Goal: Check status: Check status

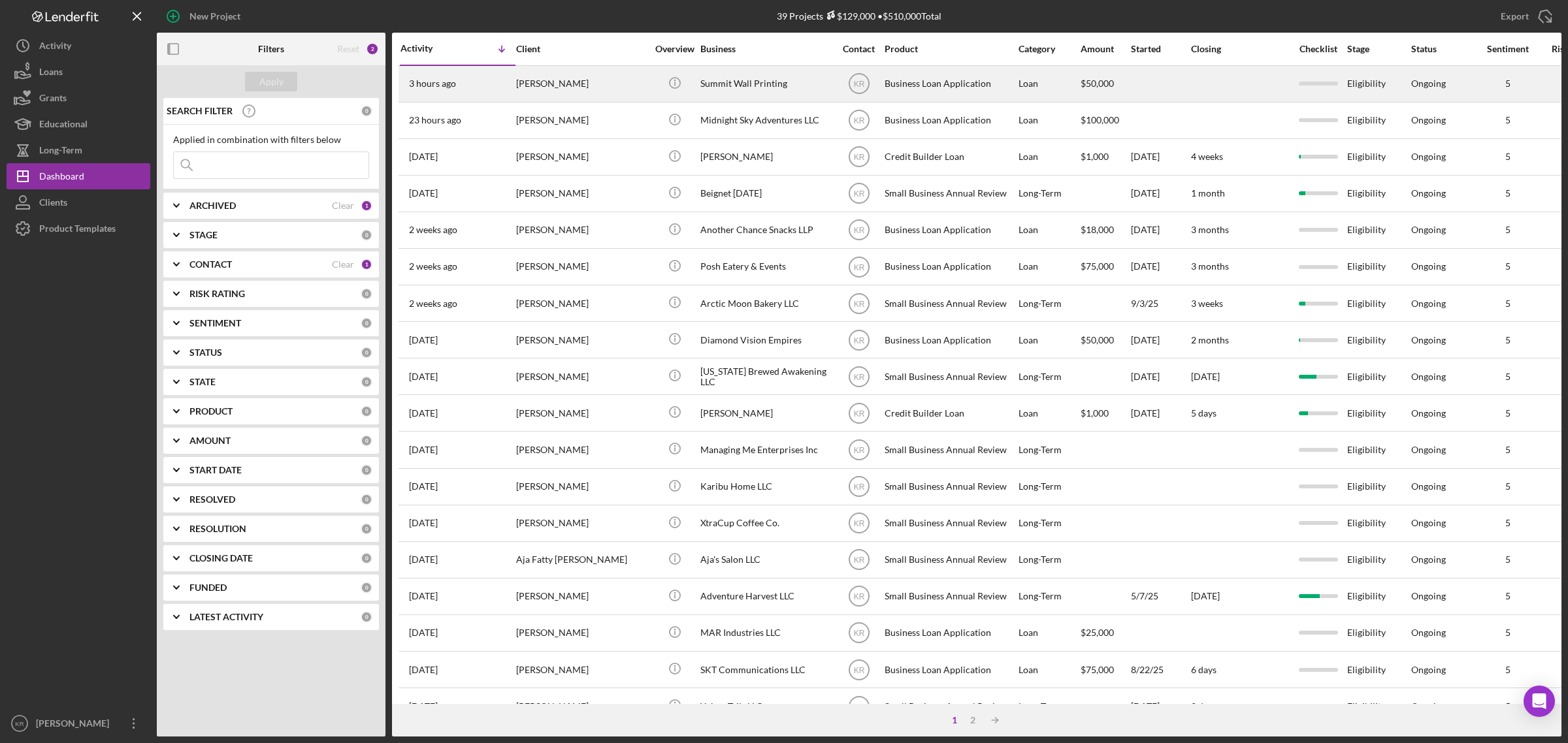
click at [527, 84] on div "[PERSON_NAME]" at bounding box center [581, 84] width 130 height 35
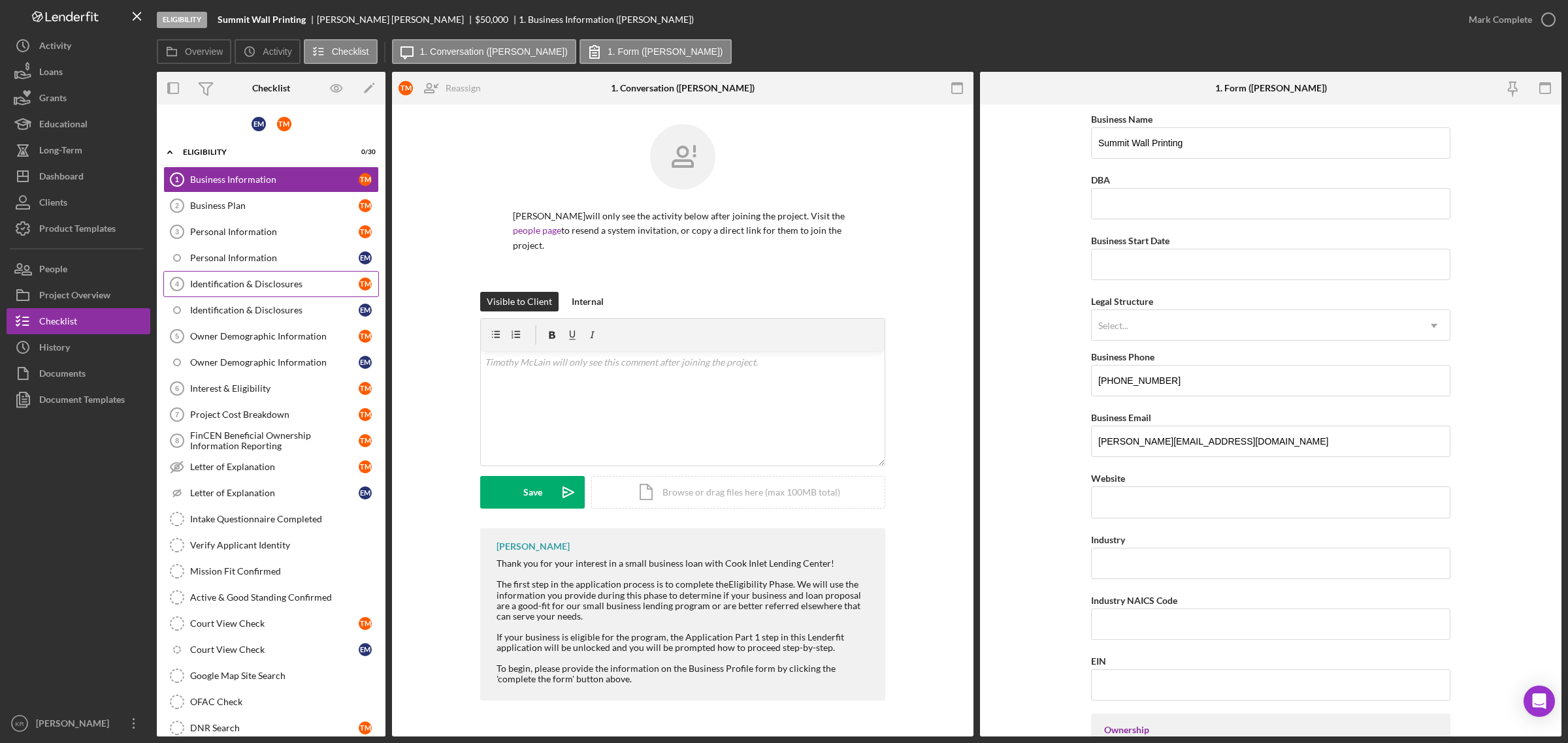
click at [285, 286] on div "Identification & Disclosures" at bounding box center [274, 283] width 168 height 10
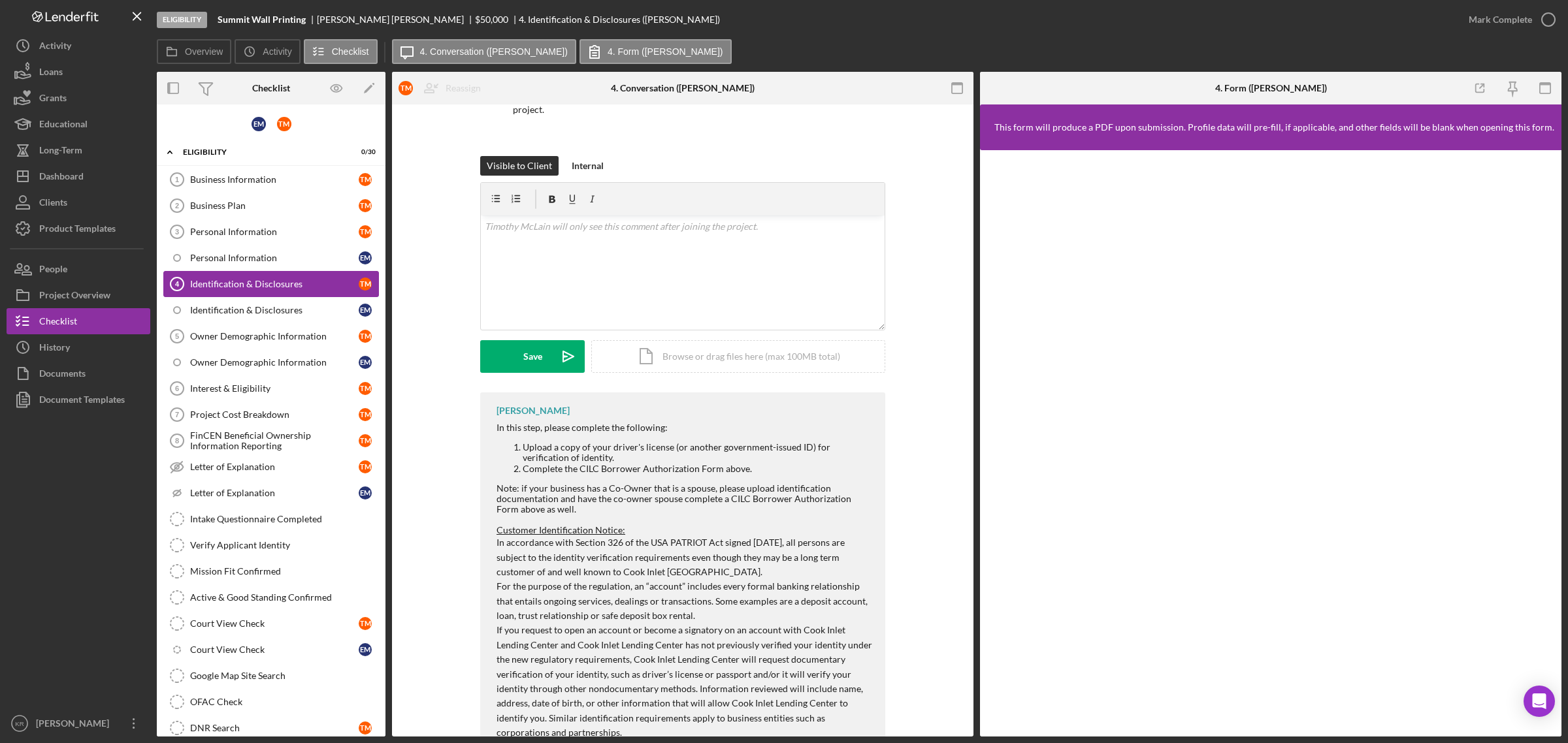
scroll to position [163, 0]
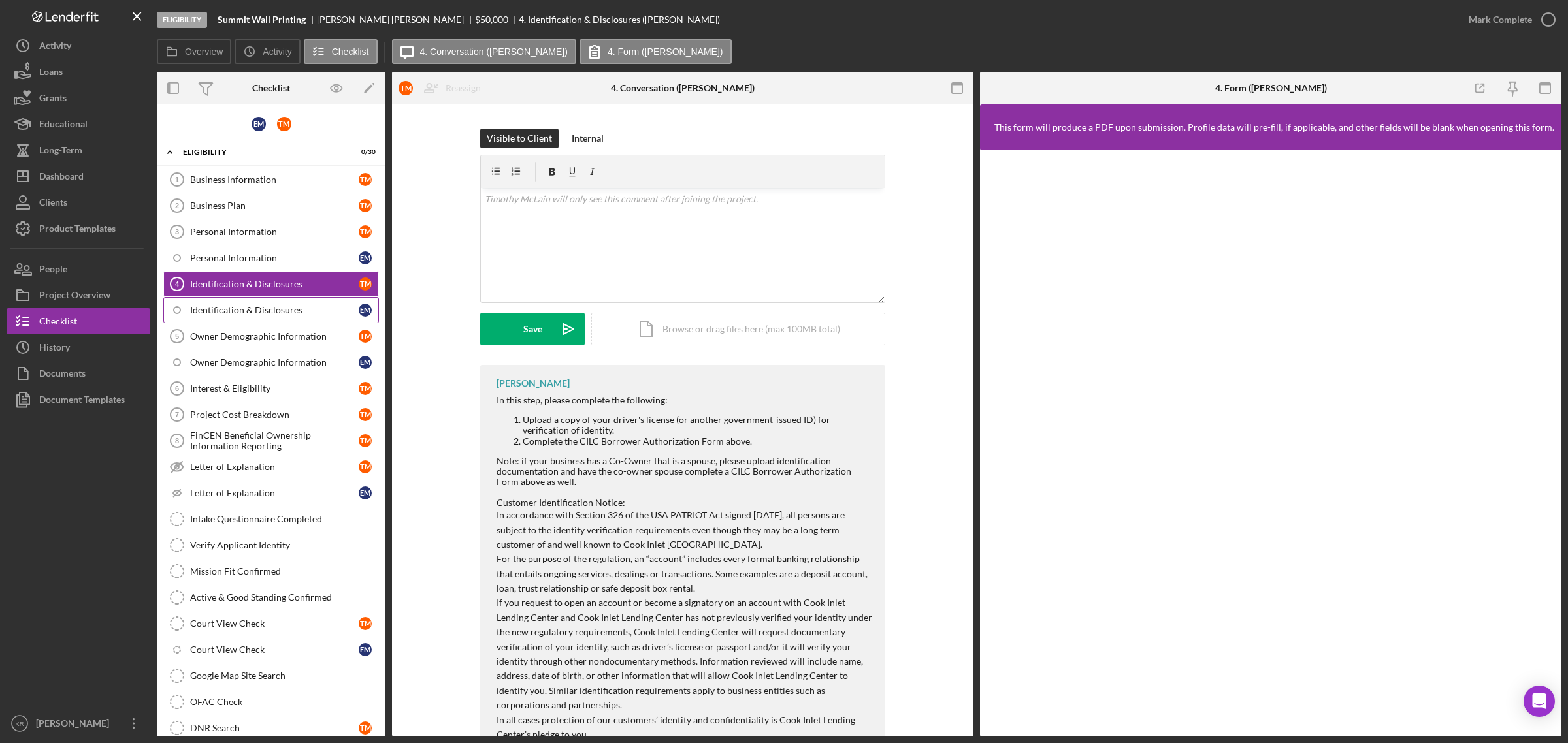
click at [250, 315] on div "Identification & Disclosures" at bounding box center [274, 310] width 168 height 10
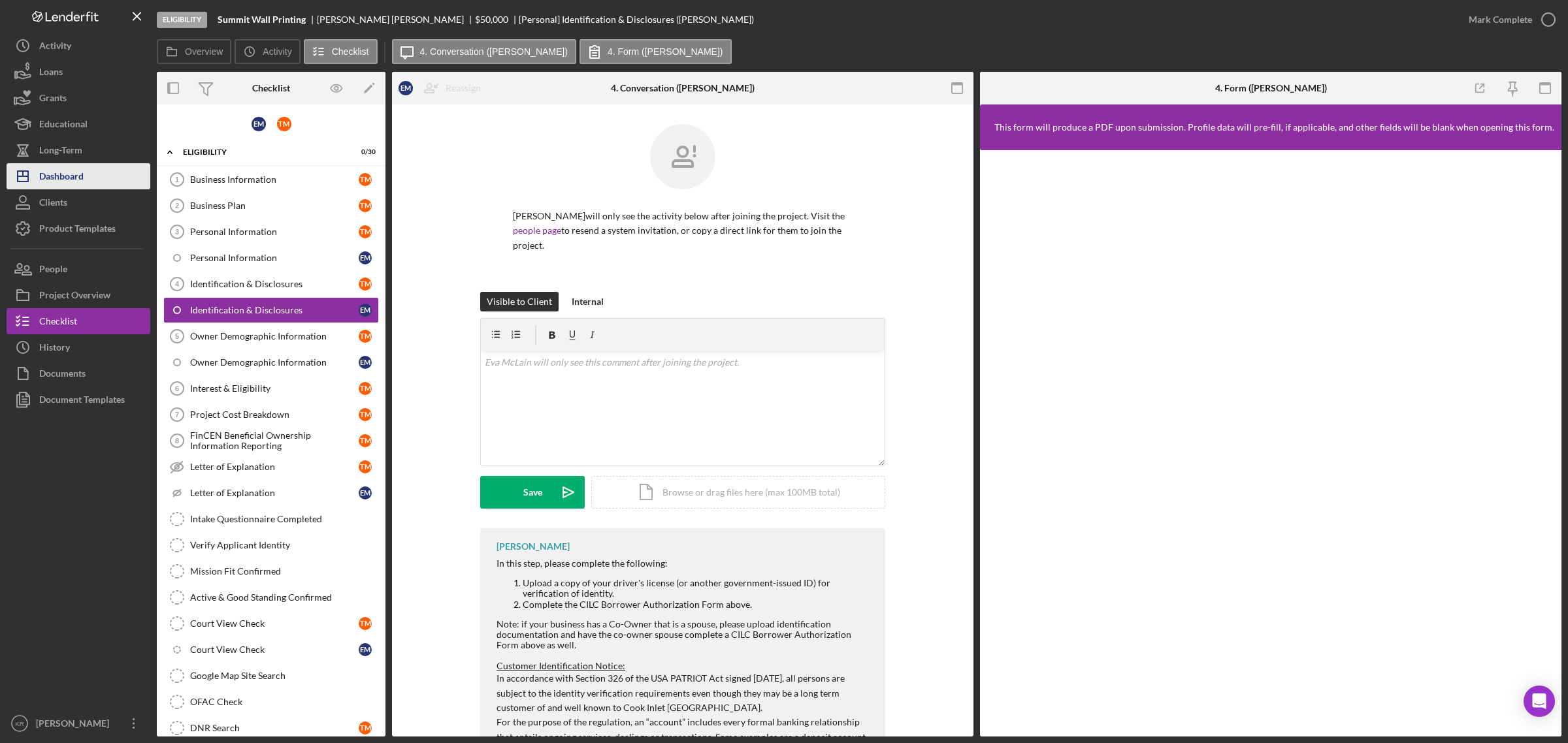
click at [105, 170] on button "Icon/Dashboard Dashboard" at bounding box center [78, 176] width 143 height 26
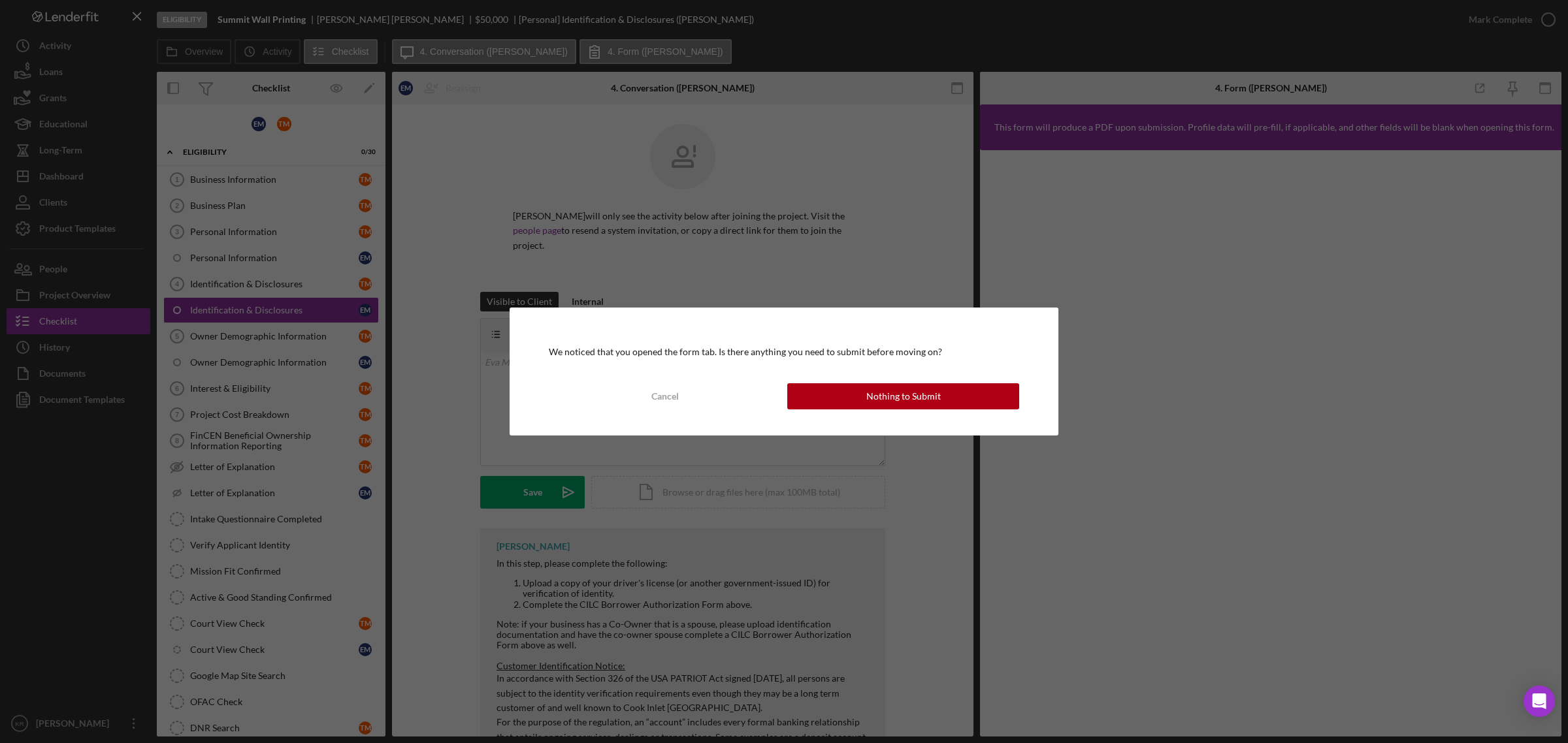
drag, startPoint x: 913, startPoint y: 394, endPoint x: 734, endPoint y: 151, distance: 301.8
click at [734, 151] on div "We noticed that you opened the form tab. Is there anything you need to submit b…" at bounding box center [784, 371] width 1568 height 743
click at [681, 396] on button "Cancel" at bounding box center [665, 396] width 232 height 26
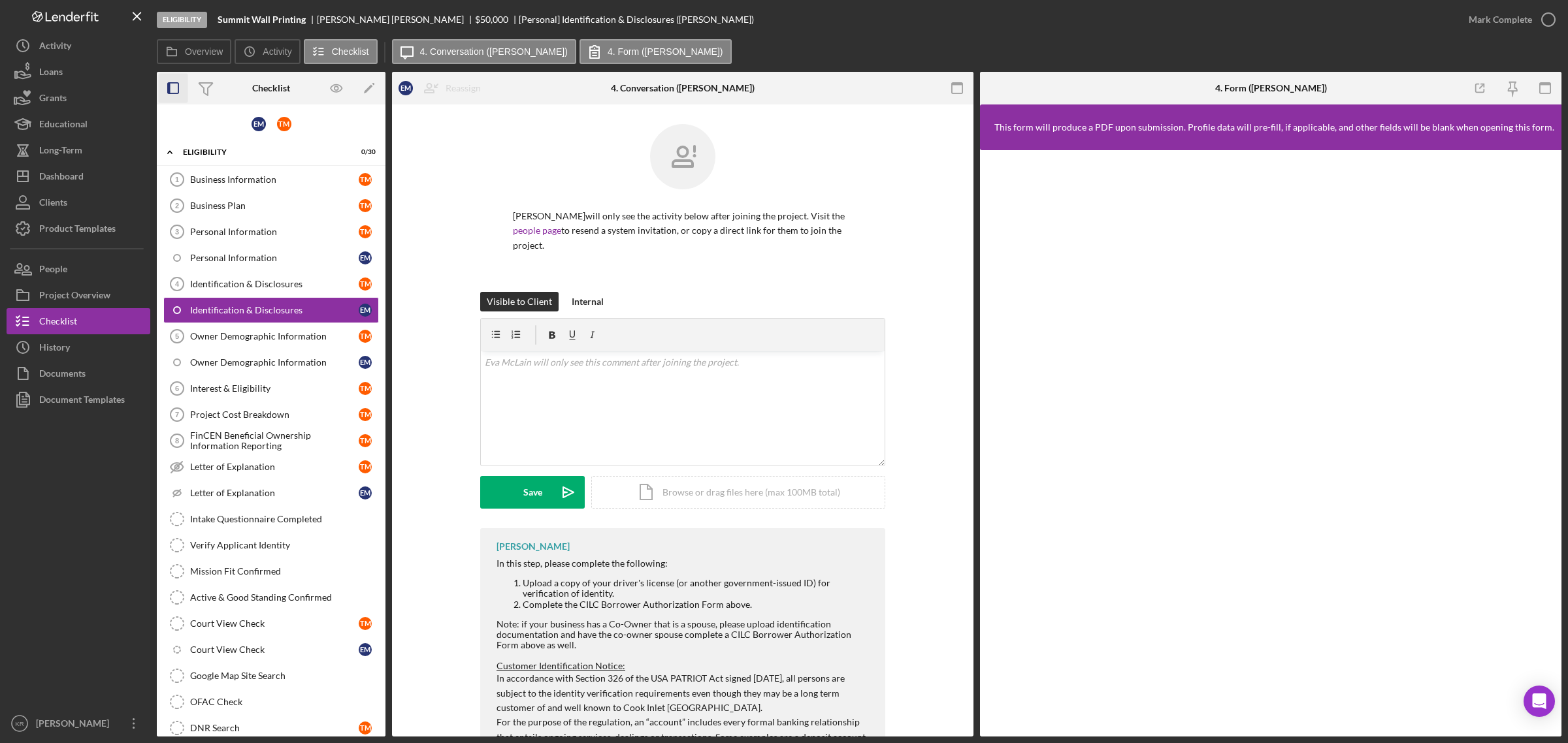
click at [172, 93] on icon "button" at bounding box center [173, 89] width 30 height 30
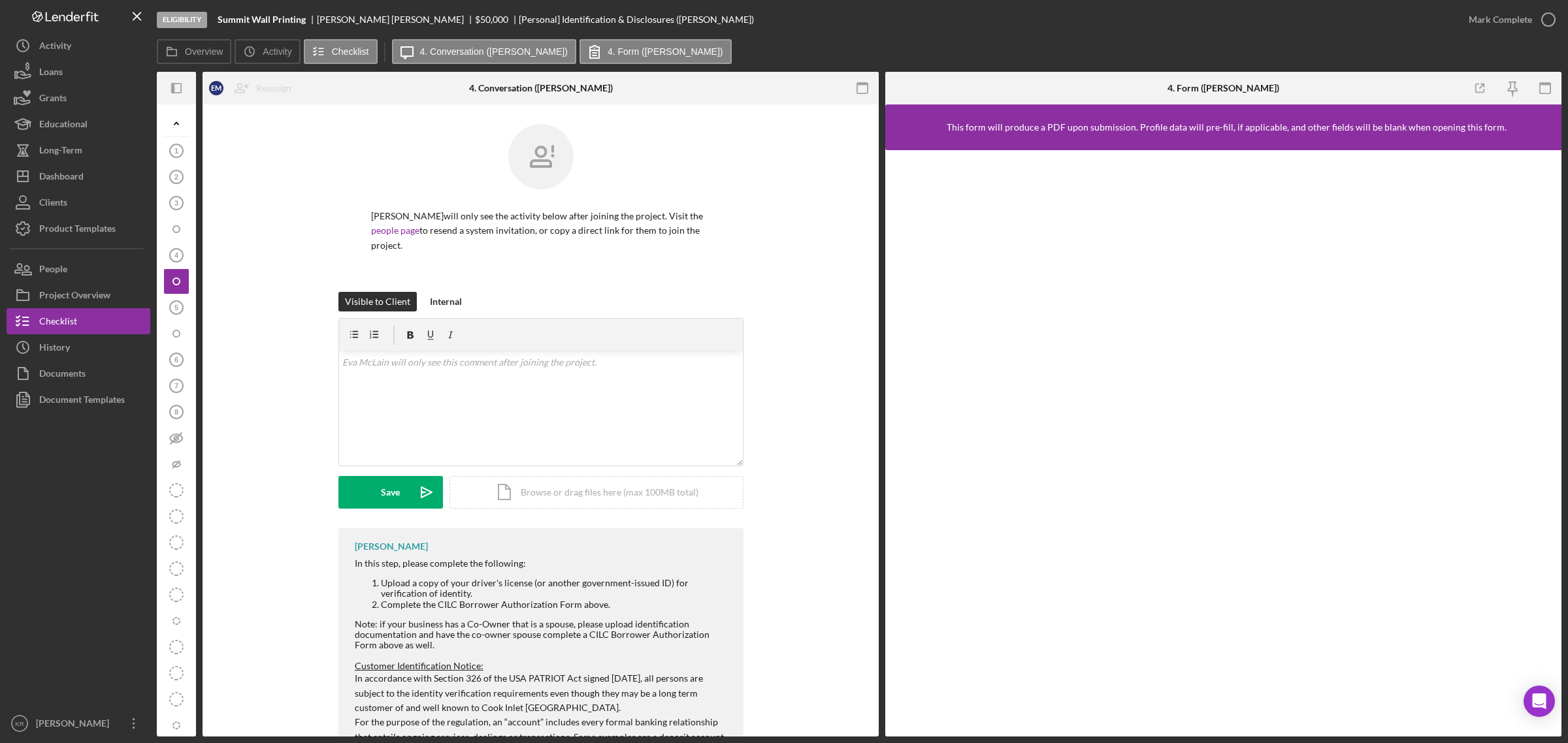
click at [172, 95] on icon "Icon/Panel Side Expand" at bounding box center [176, 89] width 30 height 30
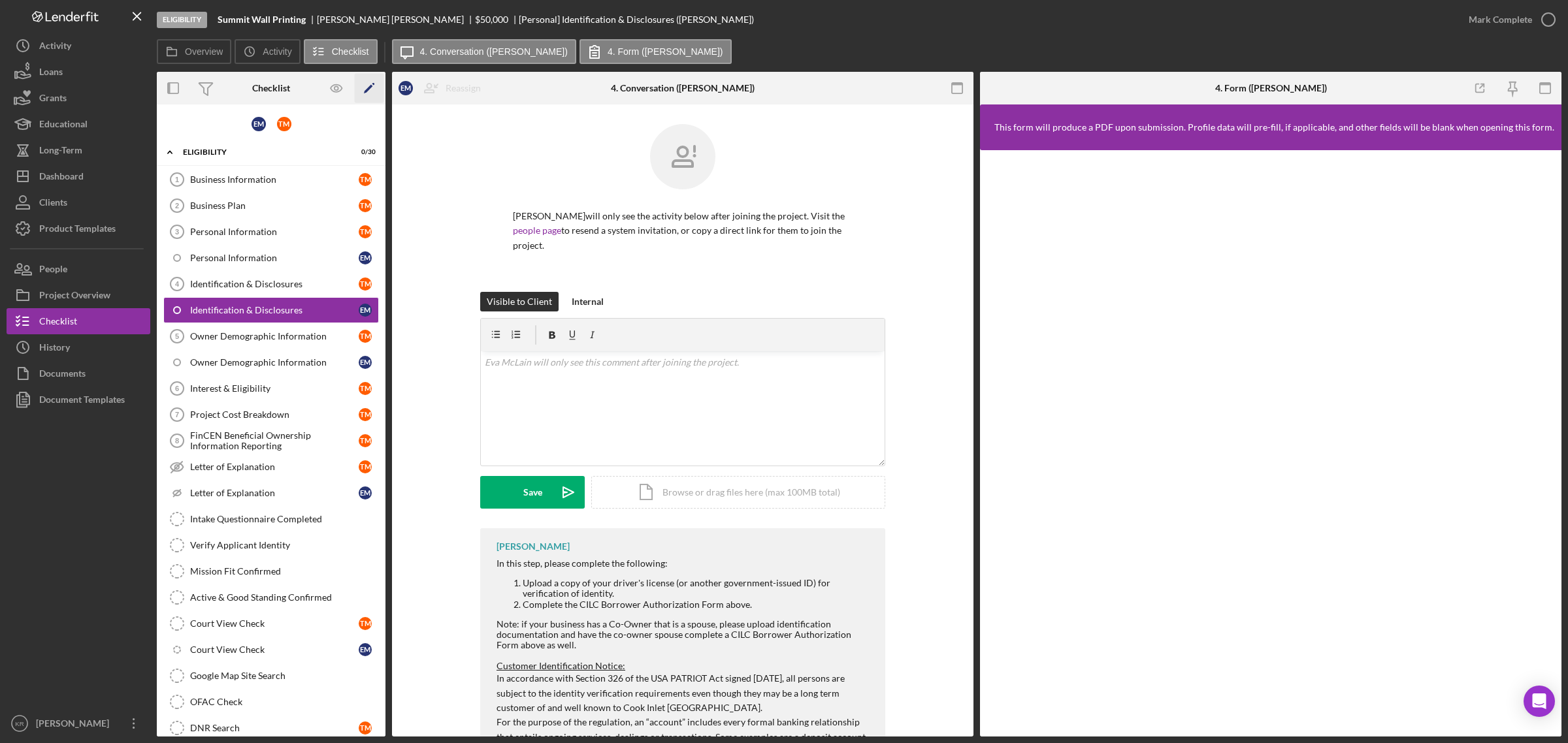
click at [373, 87] on icon "Icon/Edit" at bounding box center [370, 89] width 30 height 30
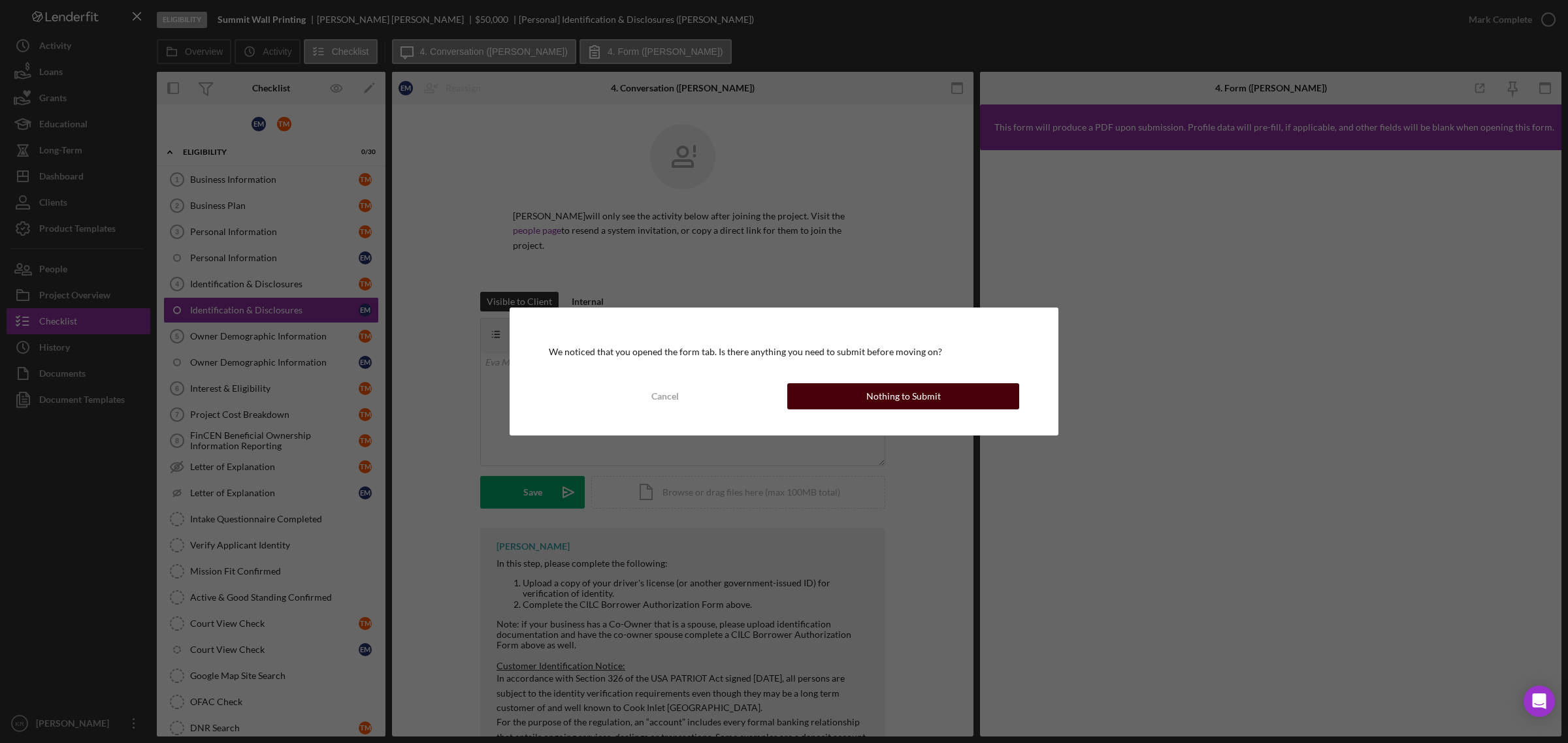
click at [961, 393] on button "Nothing to Submit" at bounding box center [904, 396] width 232 height 26
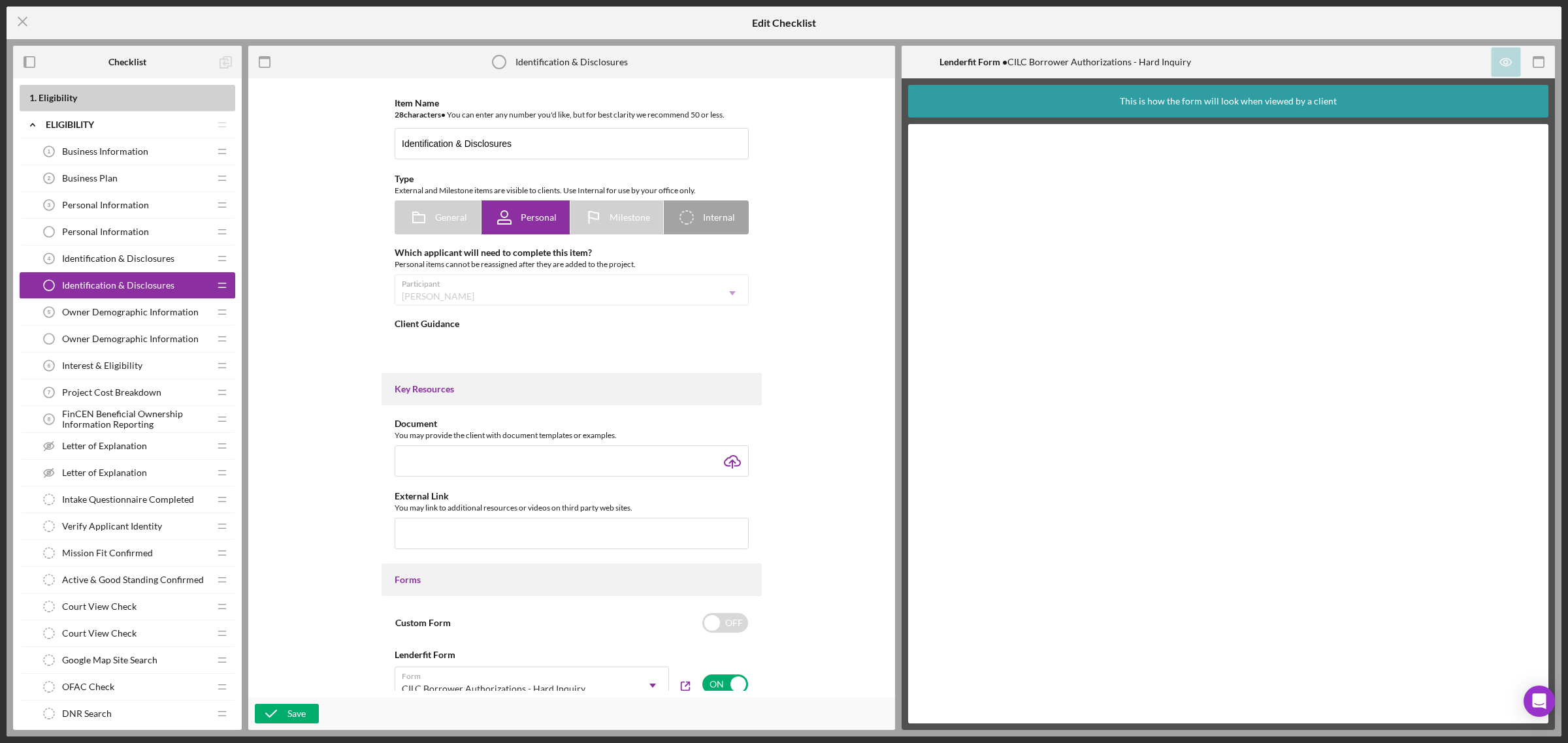
type textarea "<div>In this step, please complete the following:<br> <ol> <li>Upload a copy of…"
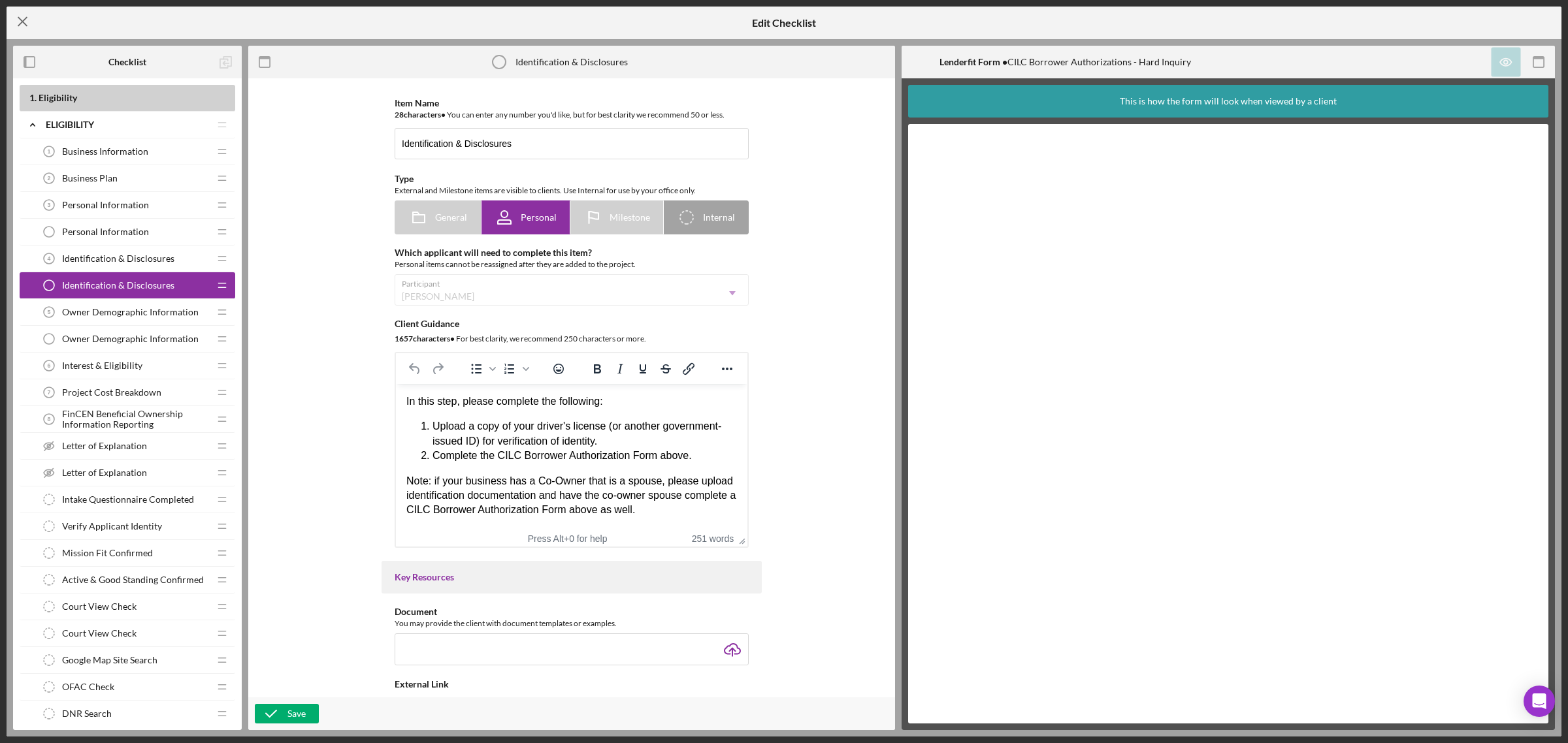
click at [33, 16] on icon "Icon/Menu Close" at bounding box center [23, 21] width 33 height 33
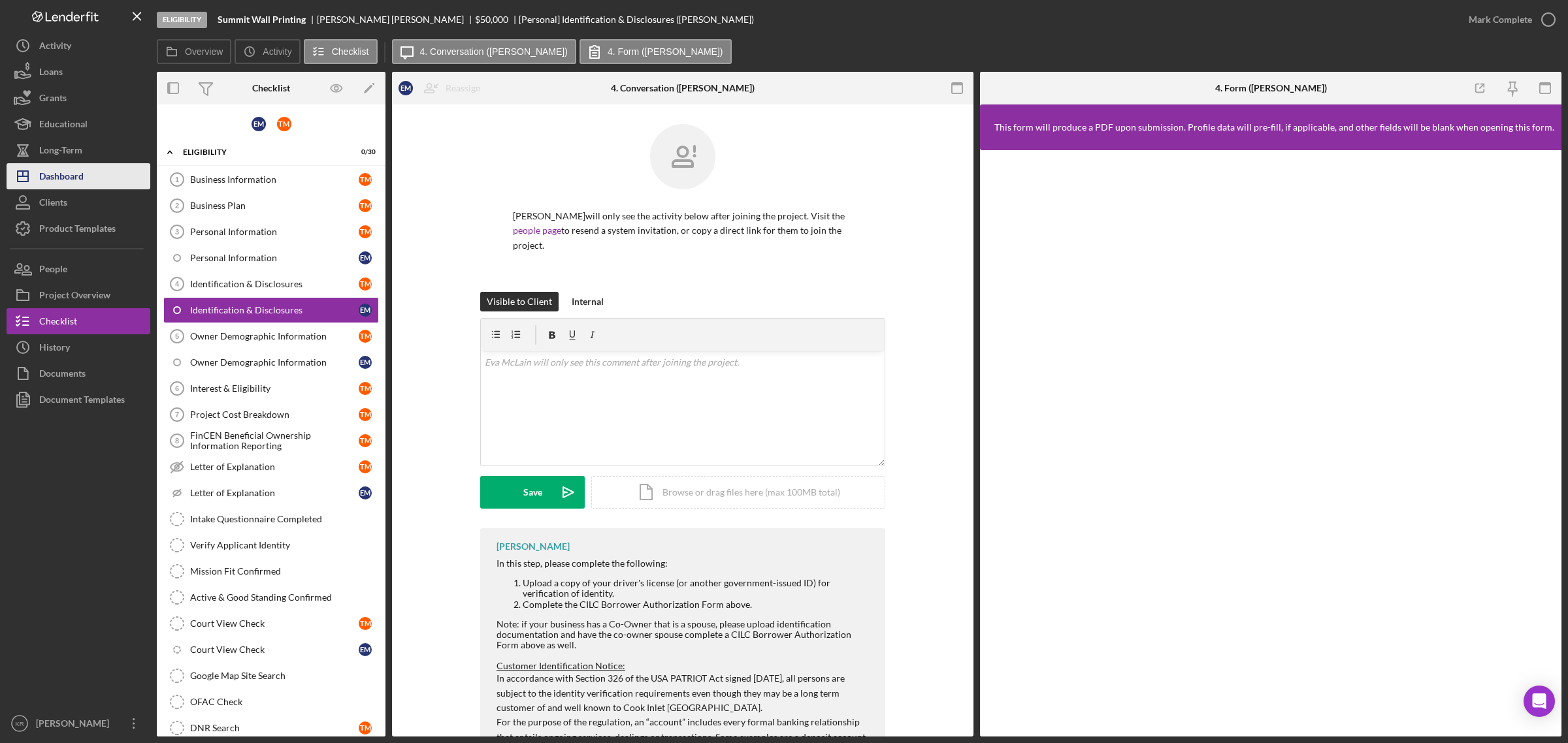
click at [50, 178] on div "Dashboard" at bounding box center [61, 178] width 44 height 30
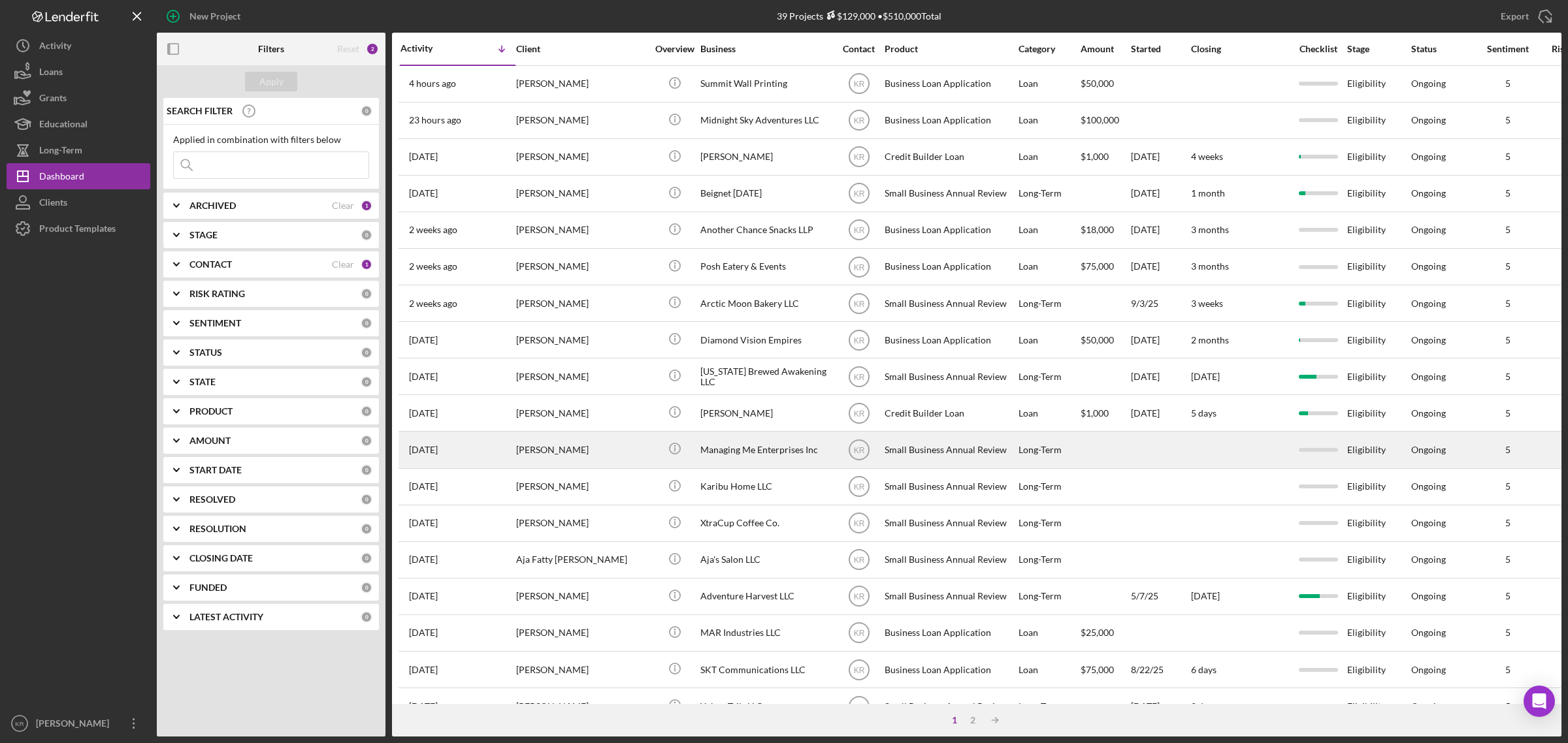
click at [521, 459] on div "[PERSON_NAME]" at bounding box center [581, 449] width 130 height 35
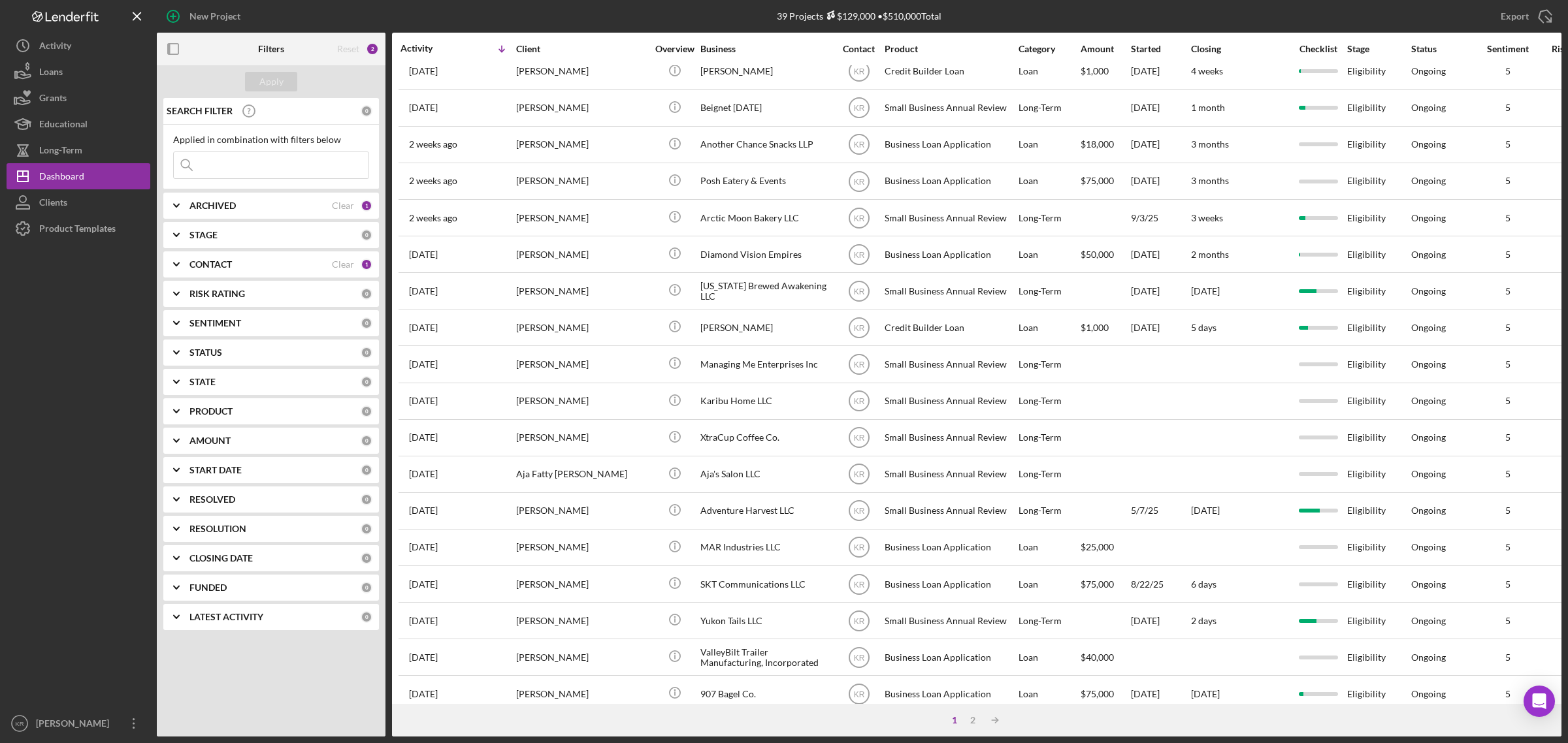
scroll to position [245, 0]
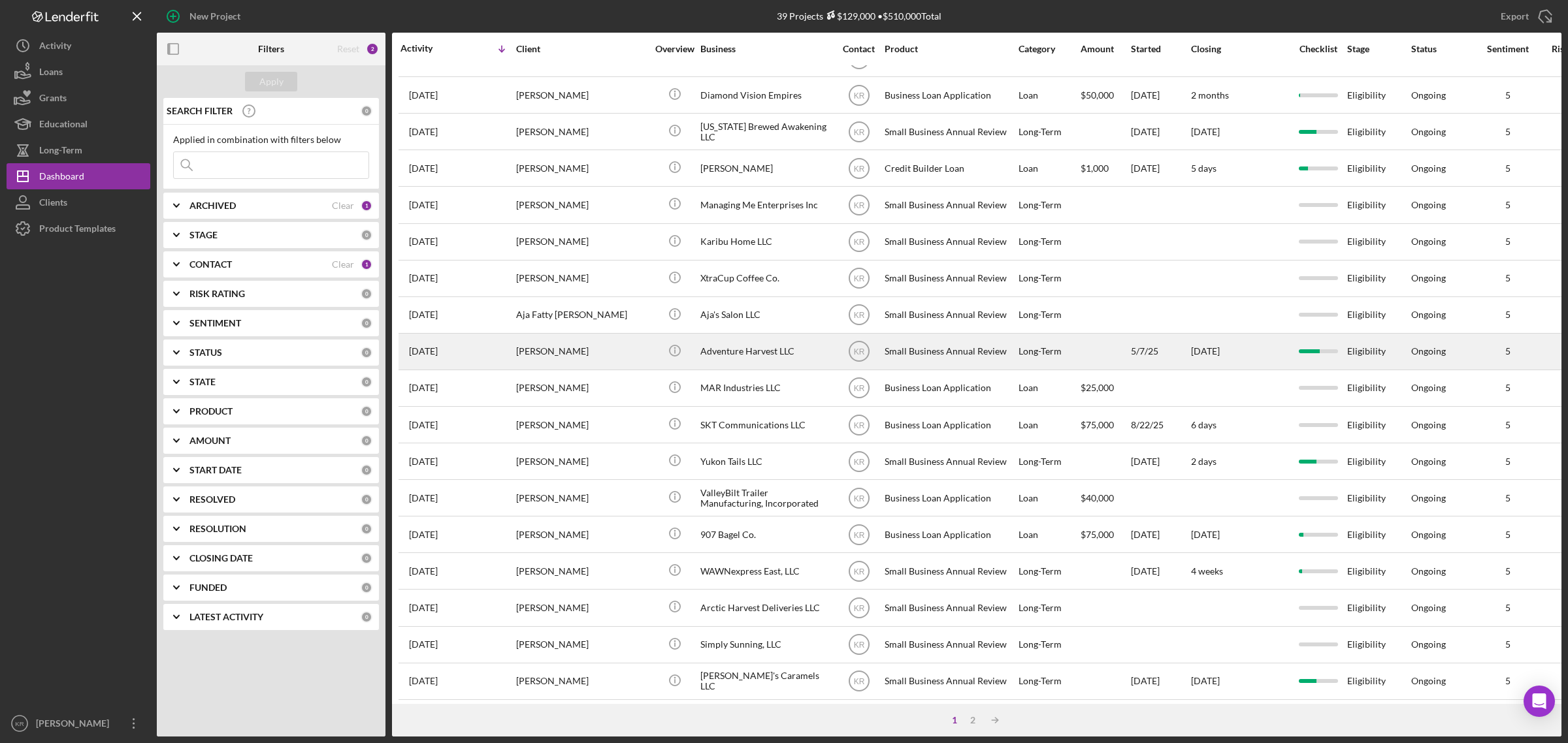
click at [542, 356] on div "[PERSON_NAME]" at bounding box center [581, 351] width 130 height 35
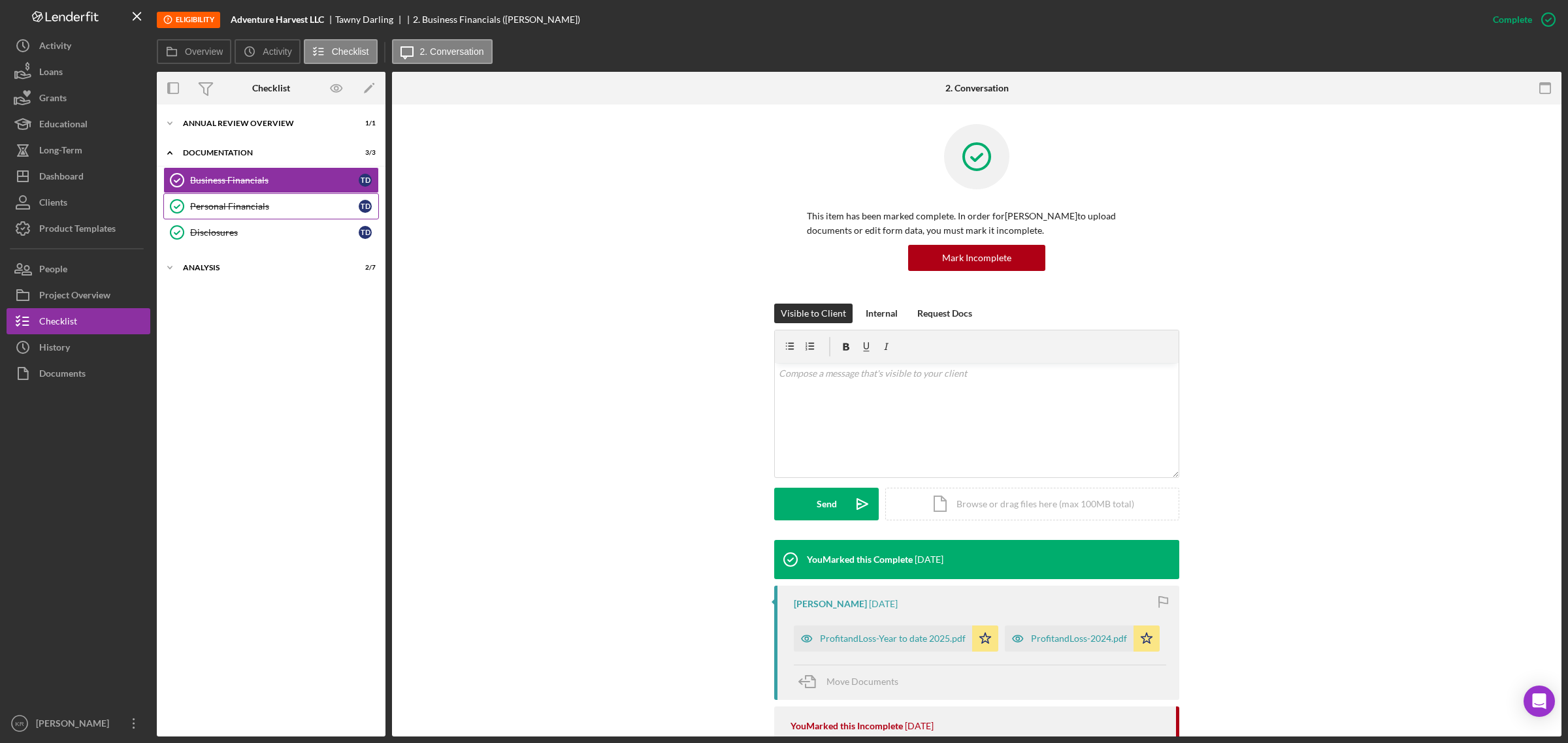
click at [238, 206] on div "Personal Financials" at bounding box center [274, 206] width 168 height 10
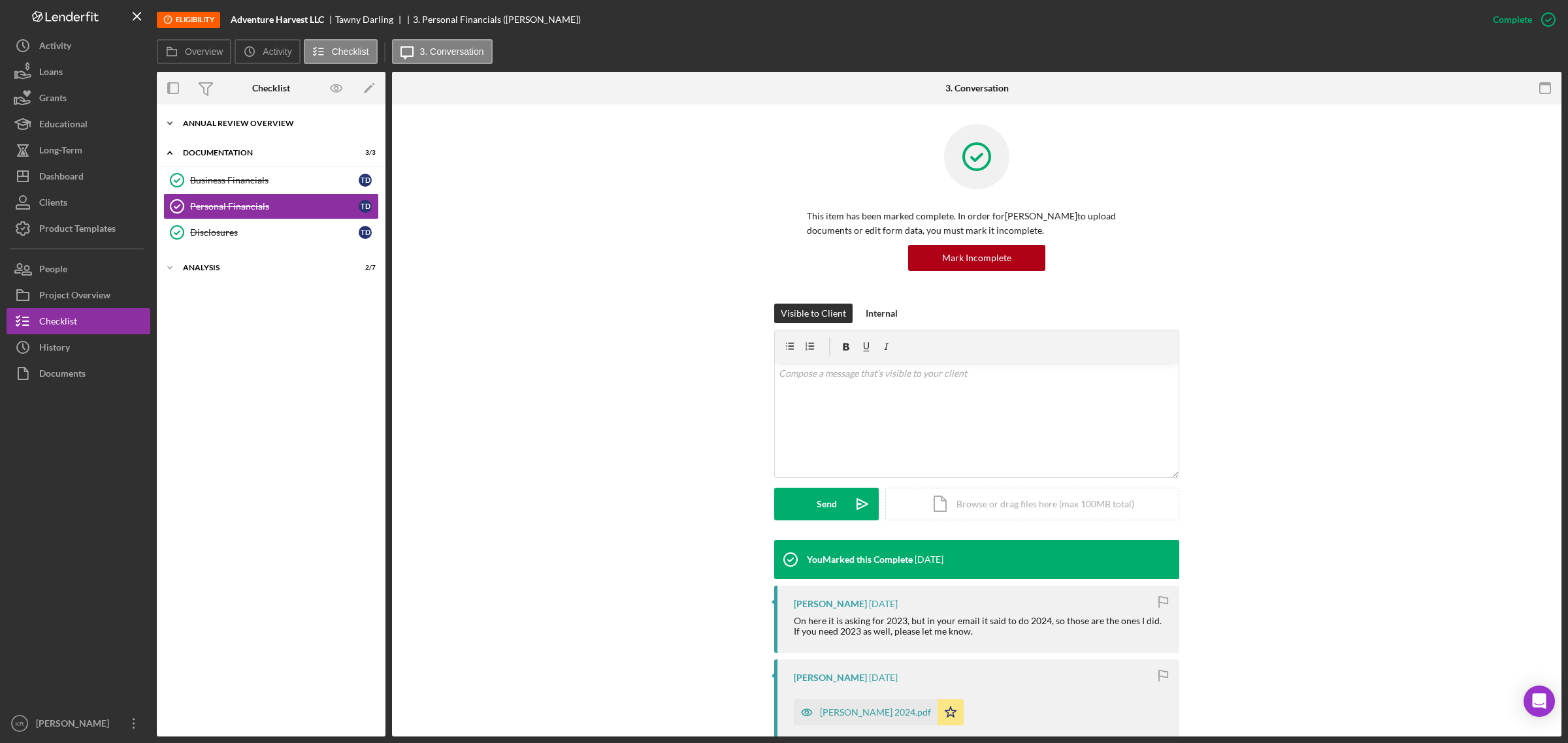
click at [183, 125] on div "Annual Review Overview" at bounding box center [275, 123] width 186 height 8
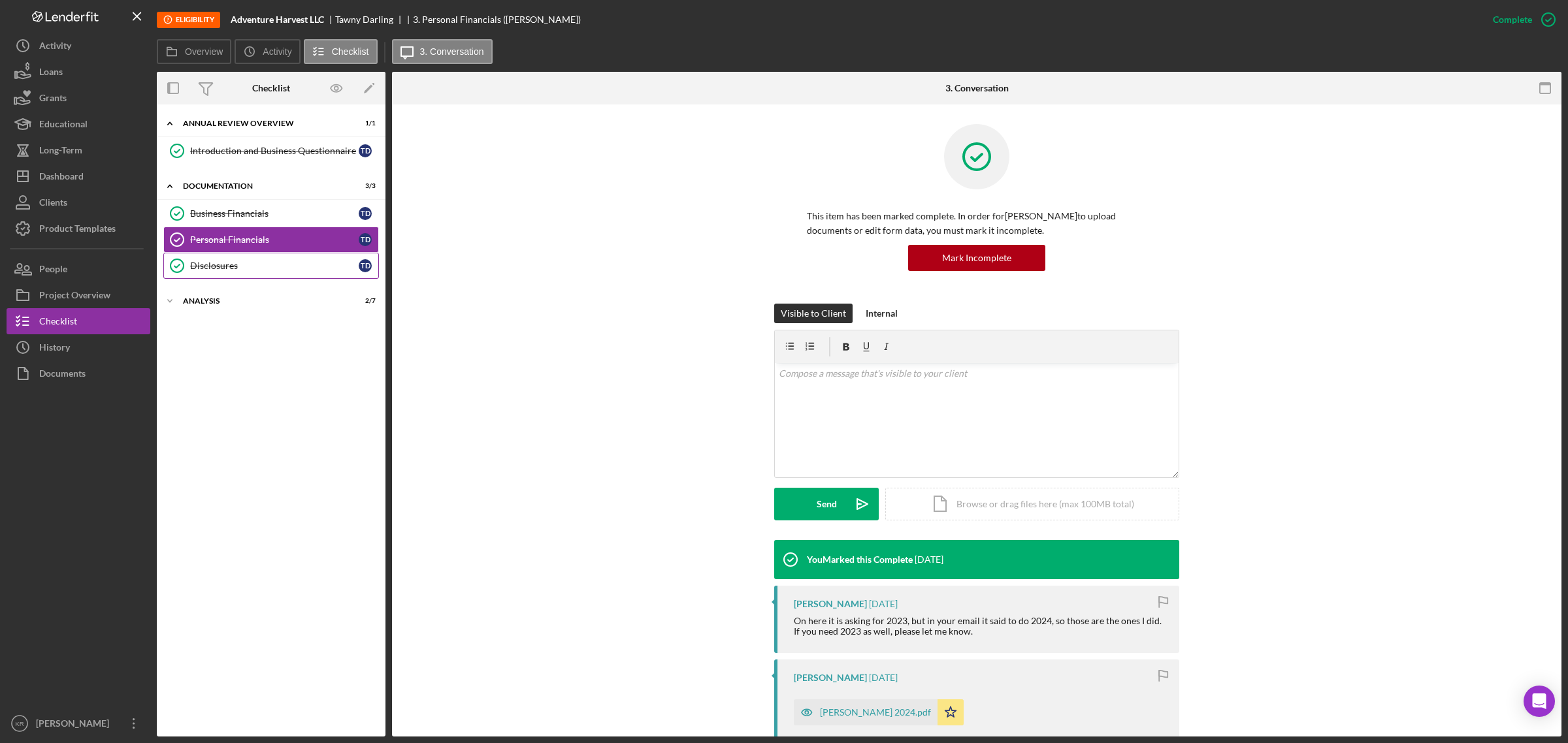
click at [207, 265] on div "Disclosures" at bounding box center [274, 266] width 168 height 10
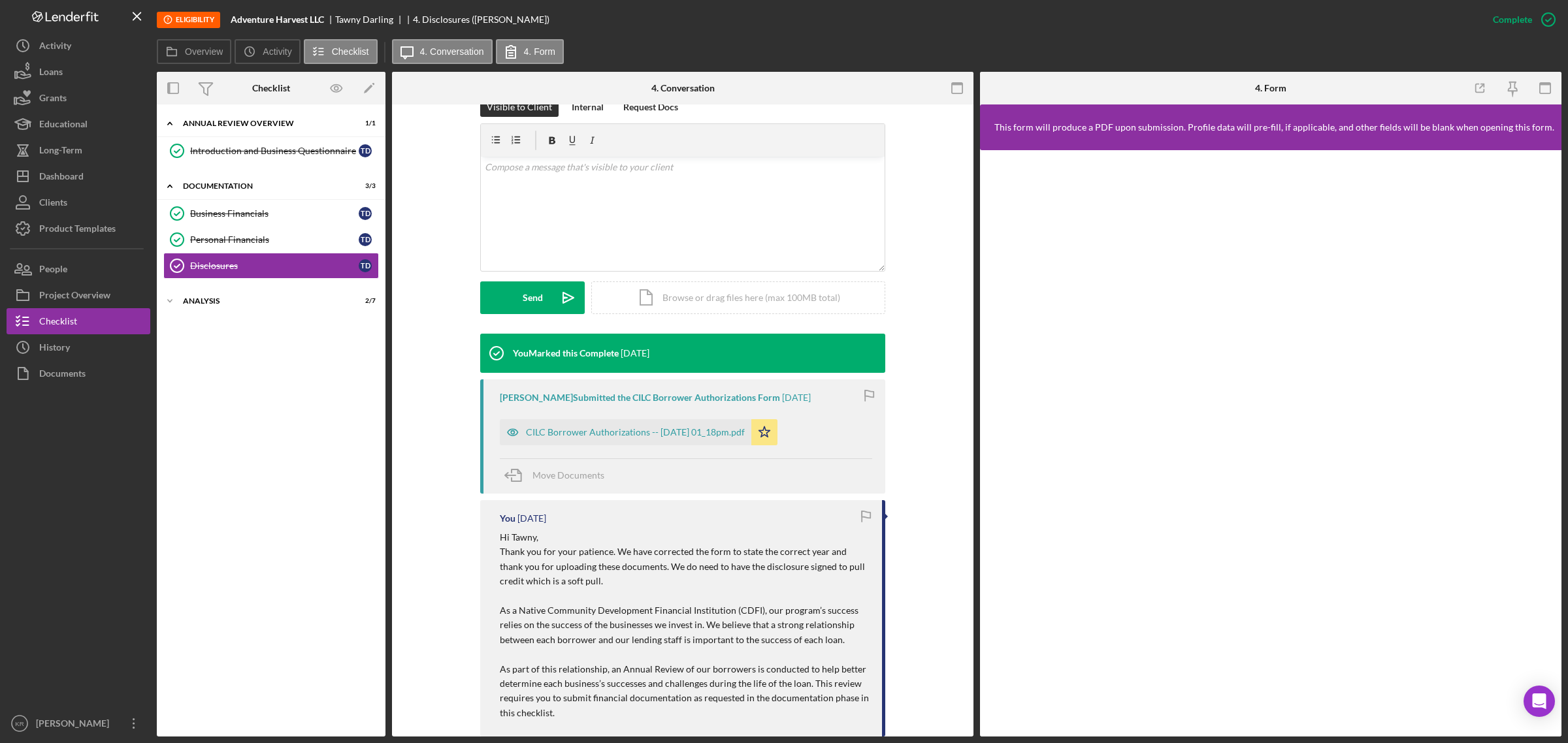
scroll to position [327, 0]
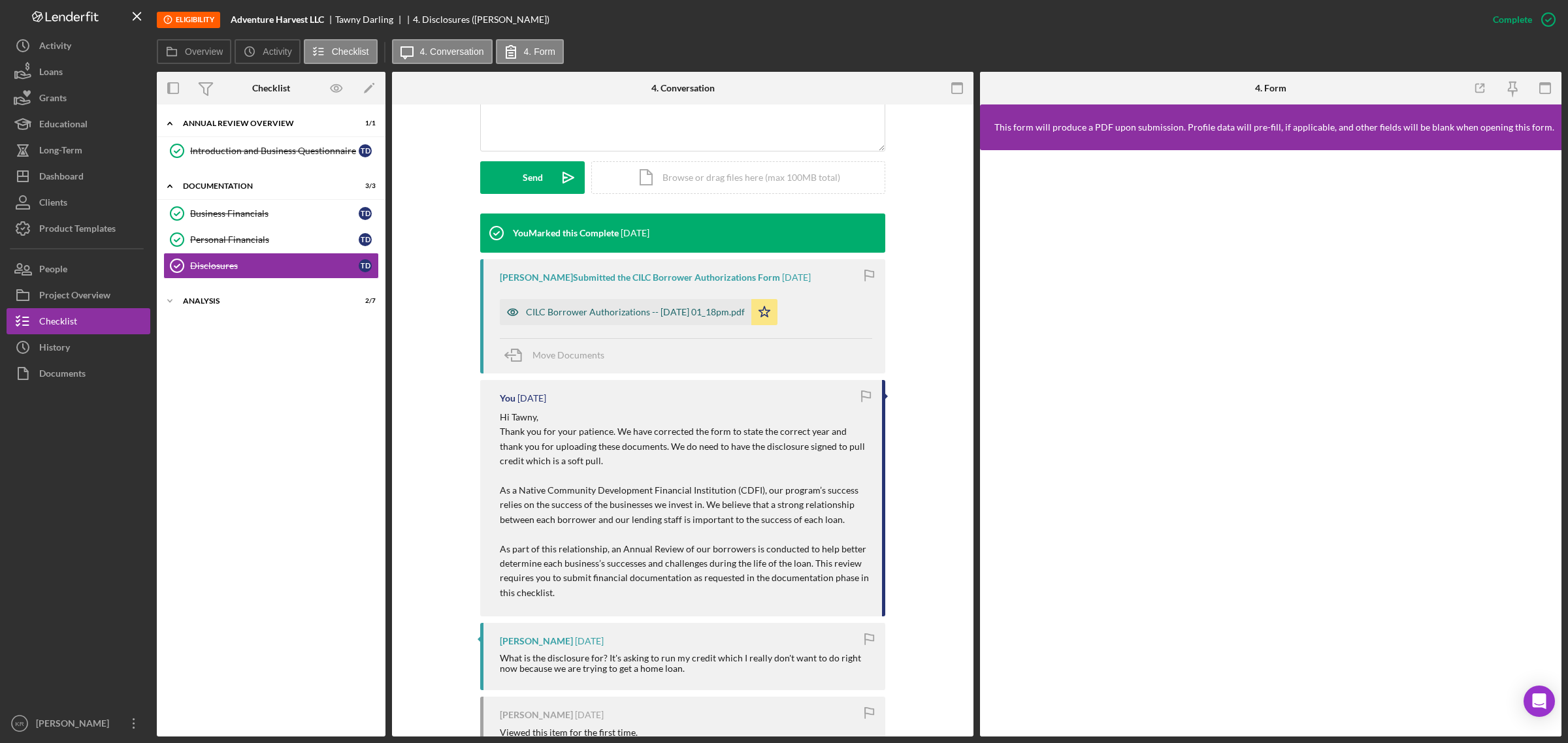
click at [640, 309] on div "CILC Borrower Authorizations -- [DATE] 01_18pm.pdf" at bounding box center [635, 312] width 219 height 10
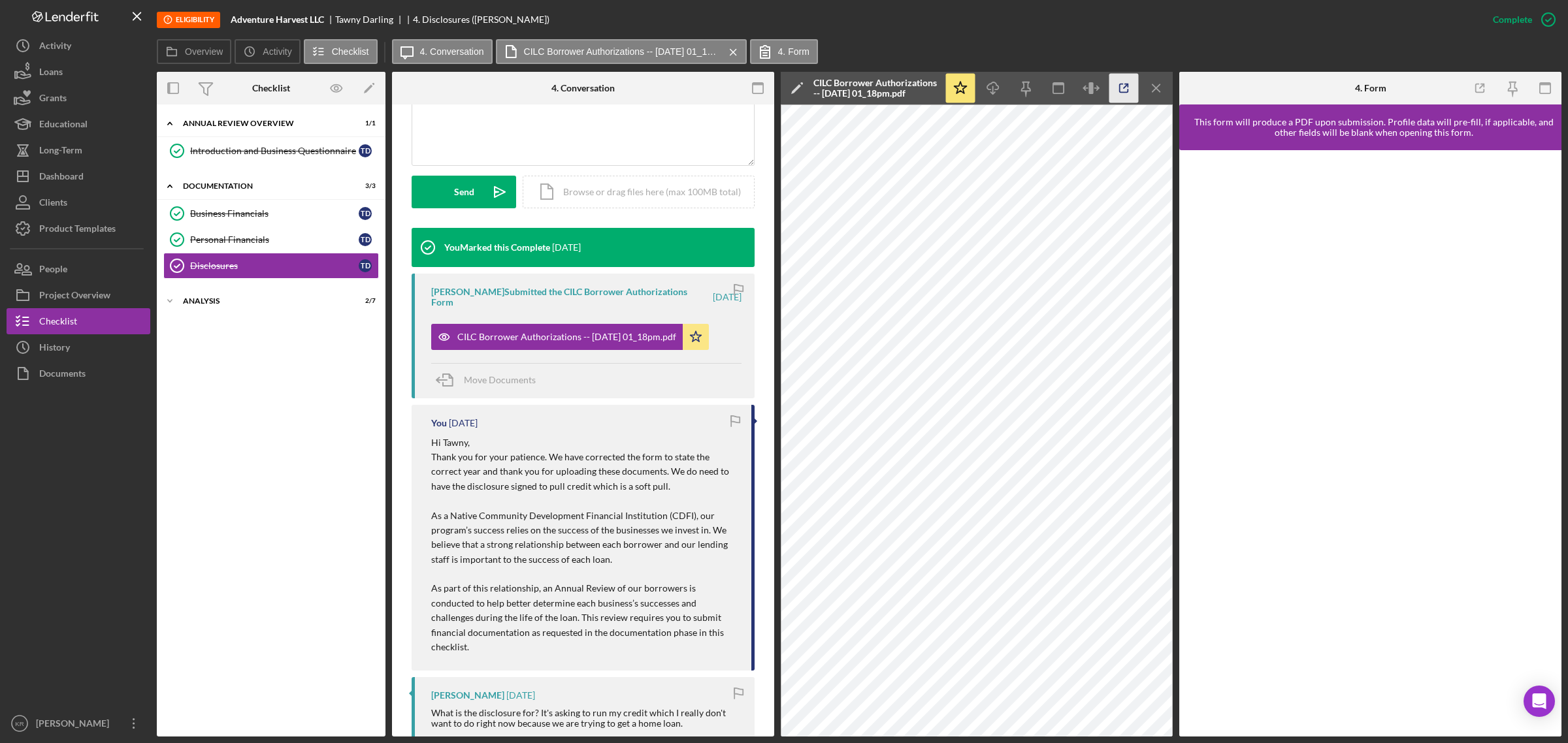
click at [1113, 85] on icon "button" at bounding box center [1124, 89] width 30 height 30
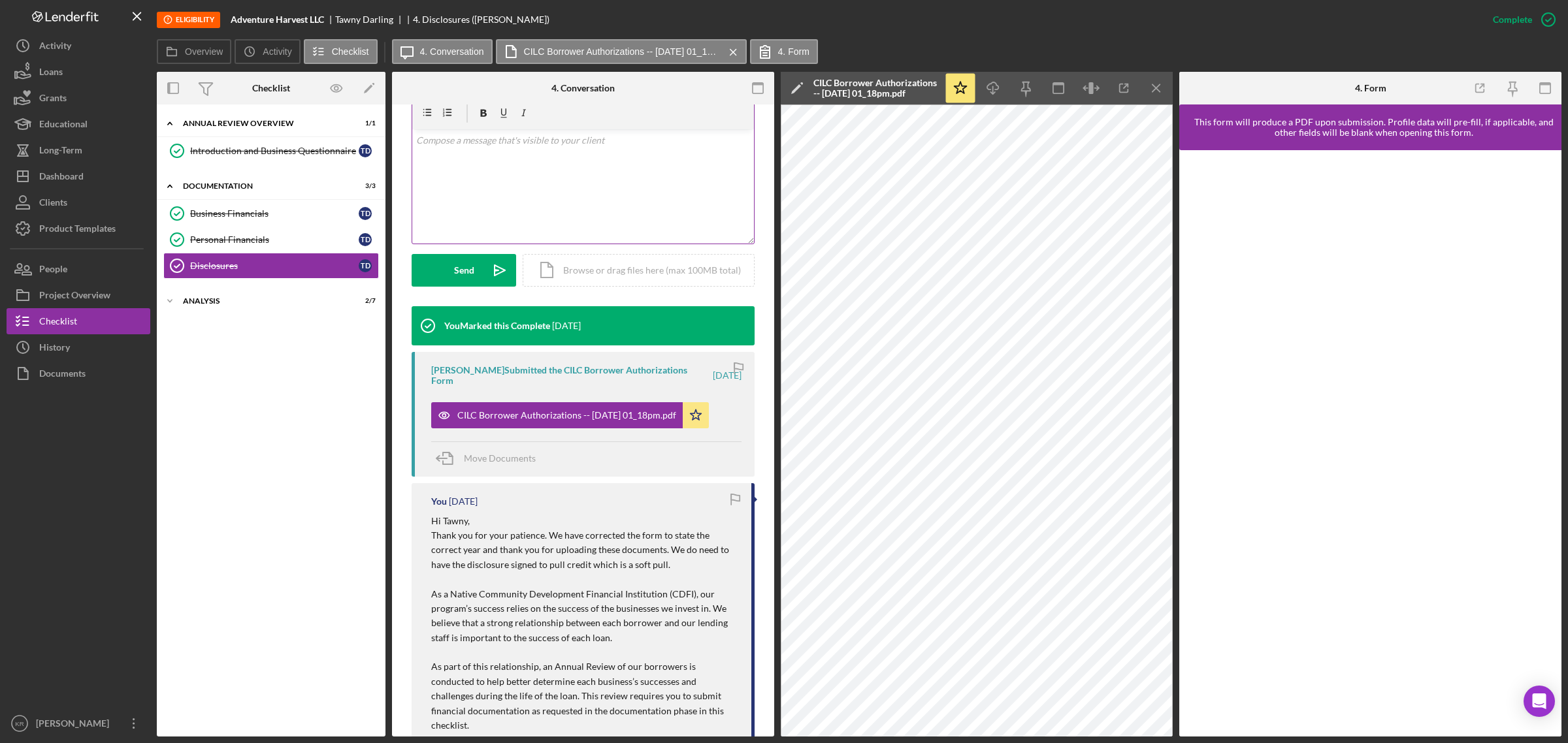
scroll to position [0, 0]
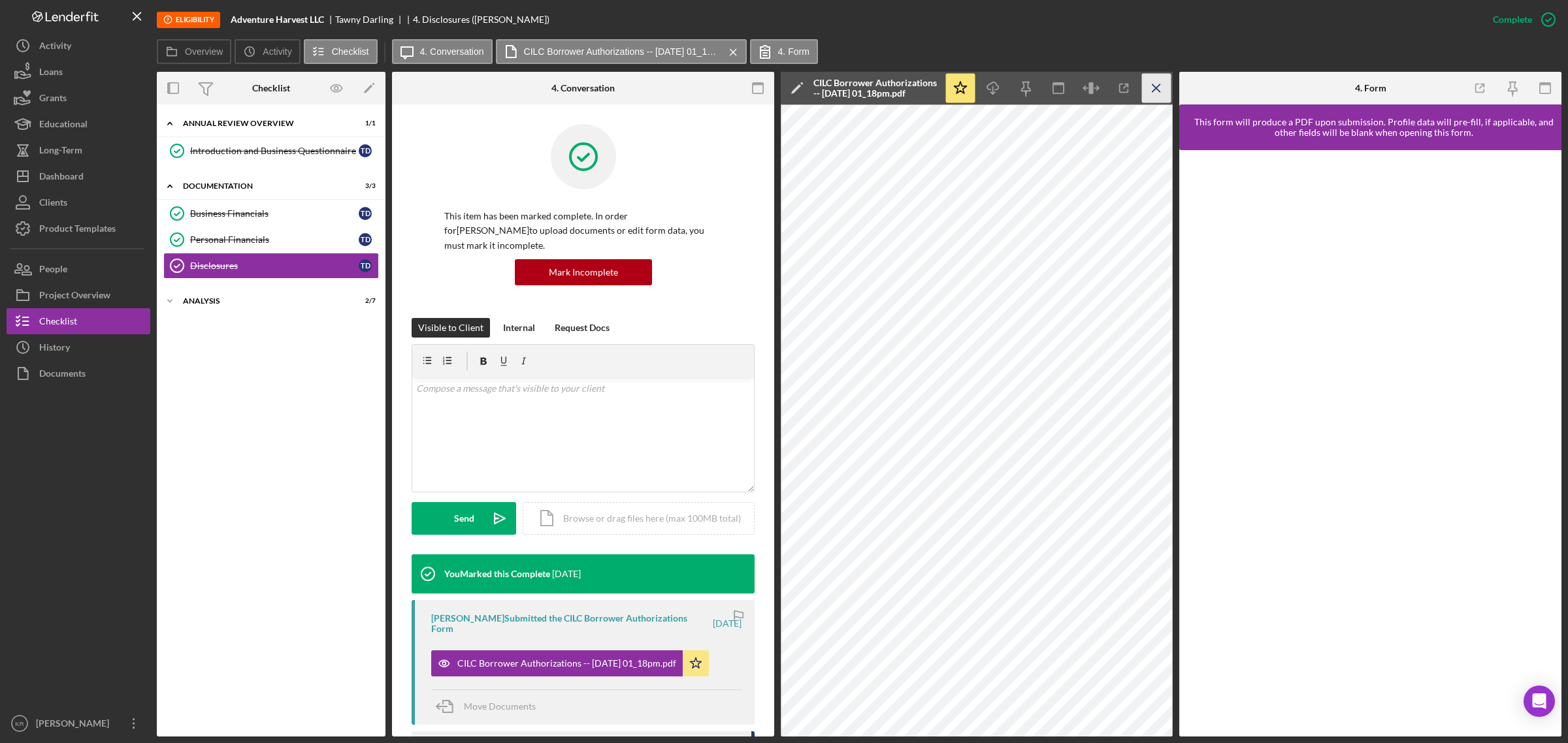
click at [1160, 85] on line "button" at bounding box center [1156, 88] width 7 height 7
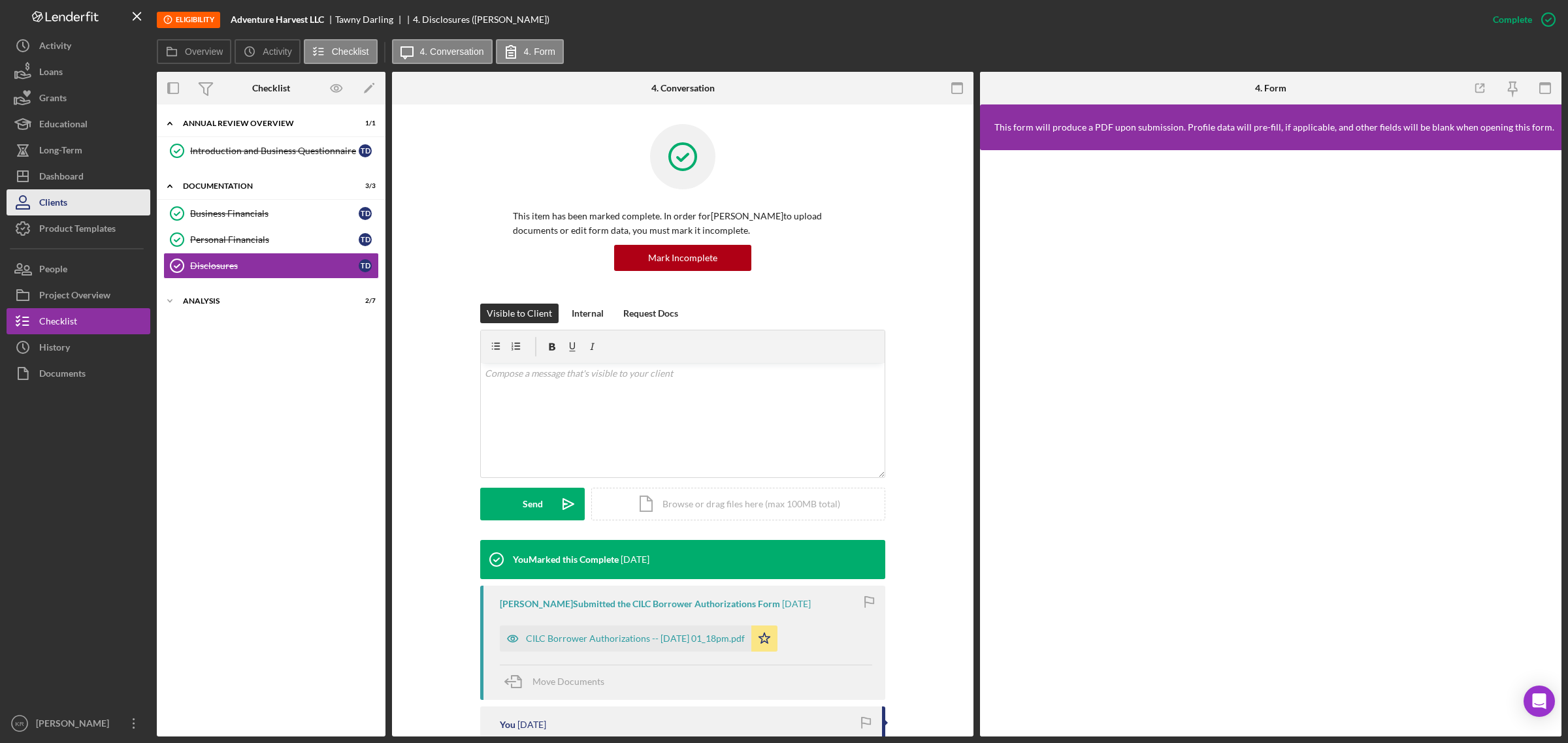
click at [83, 190] on div "Icon/History Activity Loans Grants Educational Long-Term Icon/Dashboard Dashboa…" at bounding box center [78, 385] width 143 height 704
